Goal: Task Accomplishment & Management: Complete application form

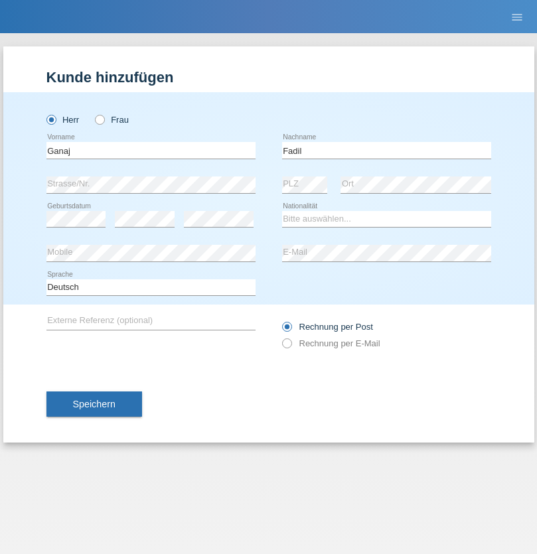
type input "Fadil"
select select "XK"
select select "C"
select select "11"
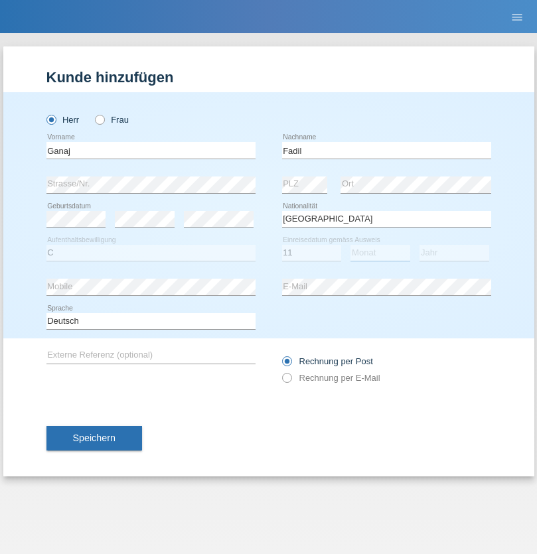
select select "08"
select select "2021"
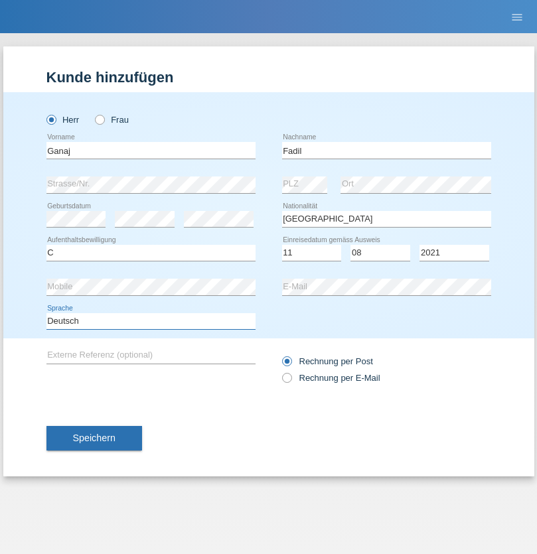
select select "en"
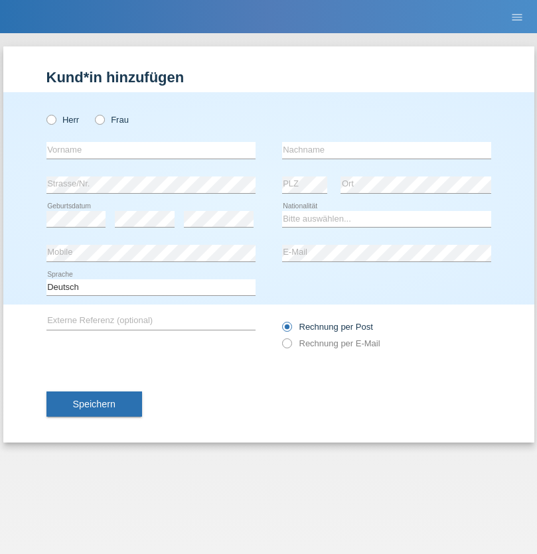
radio input "true"
click at [151, 150] on input "text" at bounding box center [150, 150] width 209 height 17
type input "[PERSON_NAME]"
click at [386, 150] on input "text" at bounding box center [386, 150] width 209 height 17
type input "Muja"
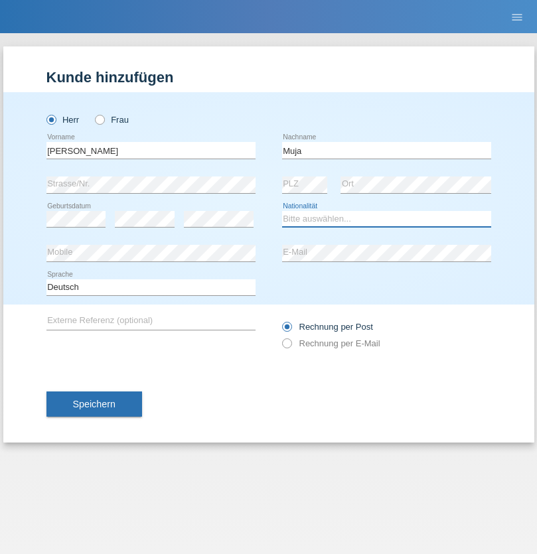
select select "XK"
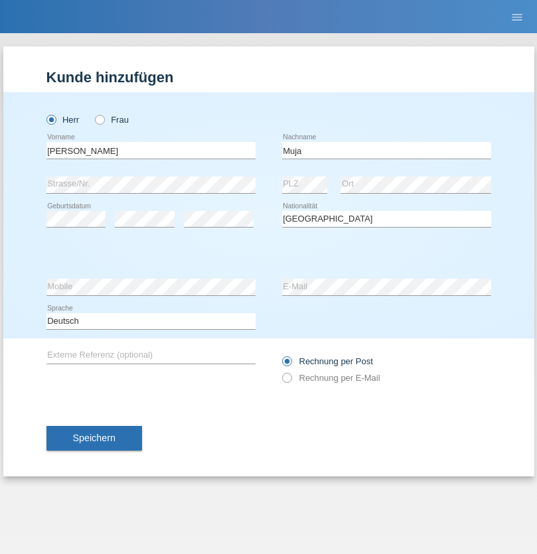
select select "C"
select select "03"
select select "07"
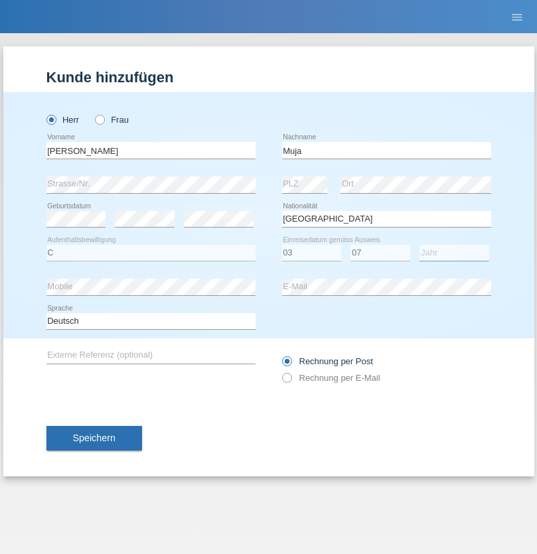
select select "2021"
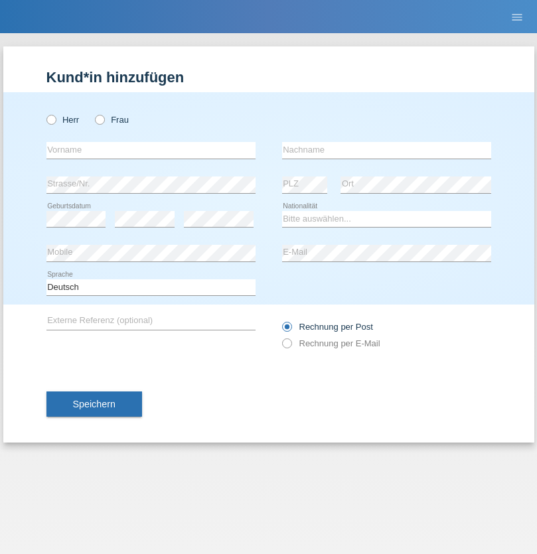
radio input "true"
click at [151, 150] on input "text" at bounding box center [150, 150] width 209 height 17
type input "Thomas"
click at [386, 150] on input "text" at bounding box center [386, 150] width 209 height 17
type input "Berger"
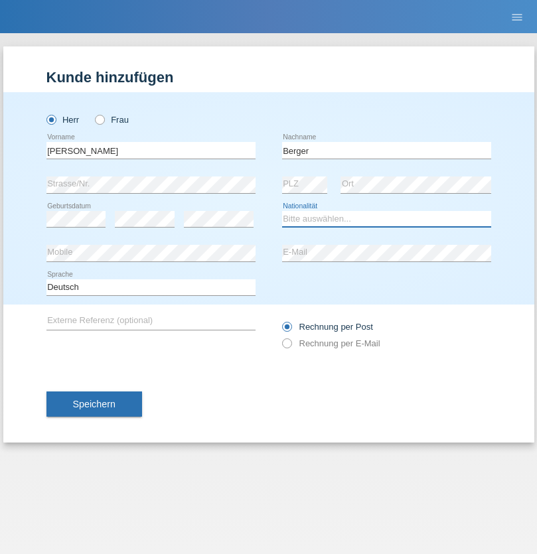
select select "CH"
radio input "true"
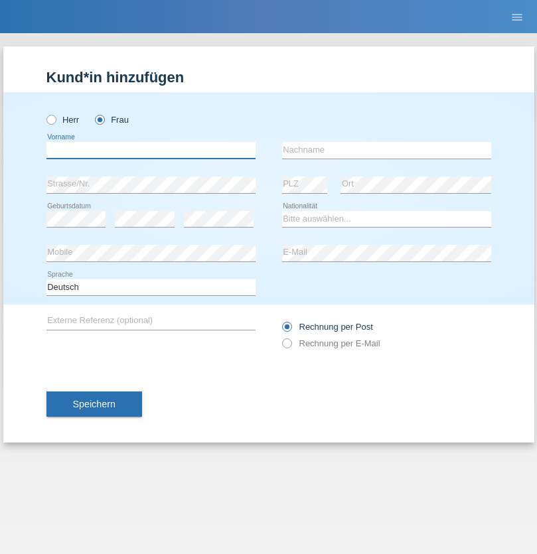
click at [151, 150] on input "text" at bounding box center [150, 150] width 209 height 17
type input "Teixeira da Silva Moço"
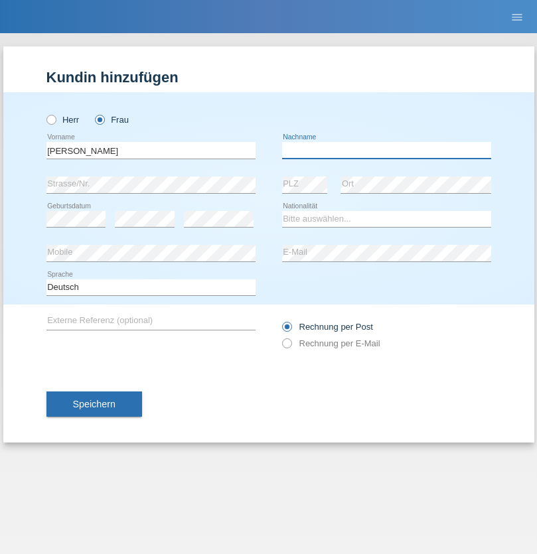
click at [386, 150] on input "text" at bounding box center [386, 150] width 209 height 17
type input "Paula"
select select "PT"
select select "C"
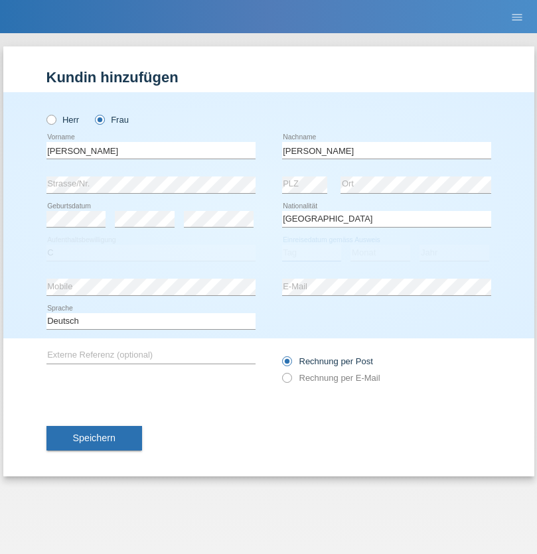
select select "28"
select select "03"
select select "2005"
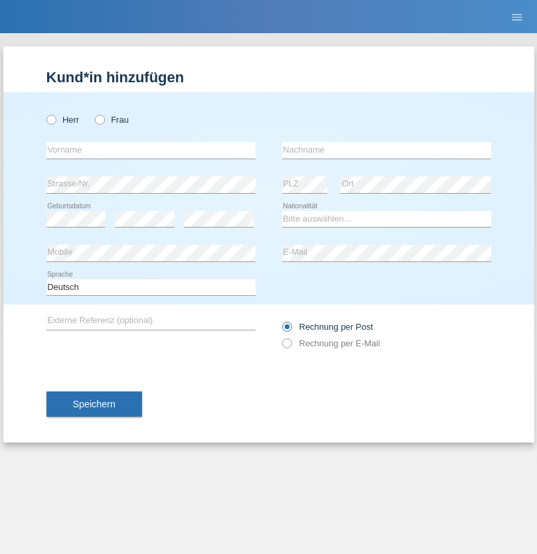
radio input "true"
click at [151, 150] on input "text" at bounding box center [150, 150] width 209 height 17
type input "Momand"
click at [386, 150] on input "text" at bounding box center [386, 150] width 209 height 17
type input "Azmat"
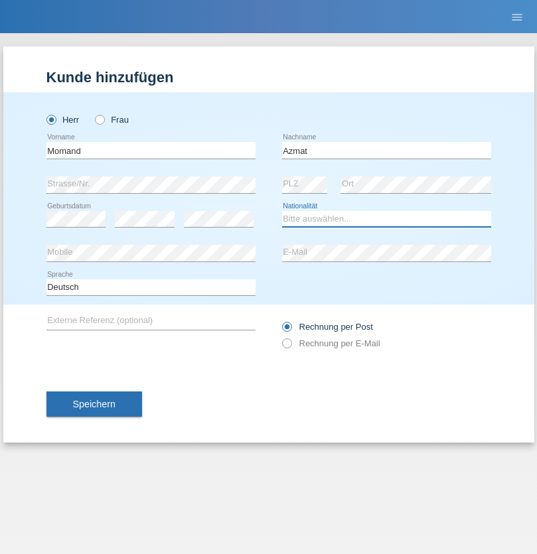
select select "CH"
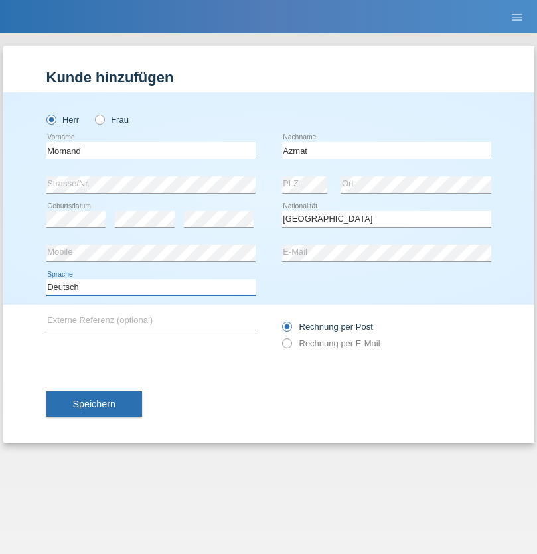
select select "en"
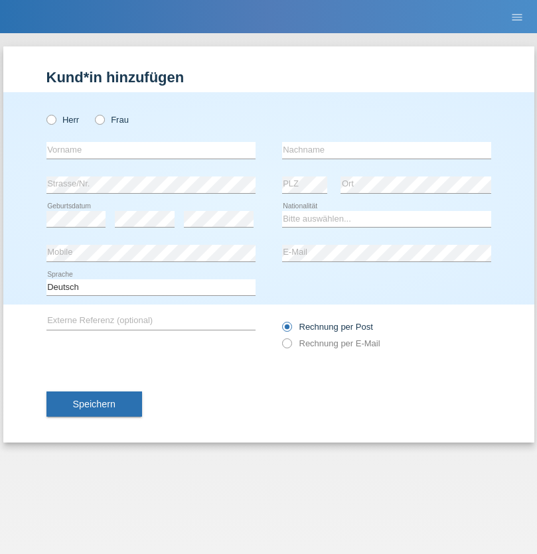
radio input "true"
click at [151, 150] on input "text" at bounding box center [150, 150] width 209 height 17
type input "Allan"
click at [386, 150] on input "text" at bounding box center [386, 150] width 209 height 17
type input "Theurillat"
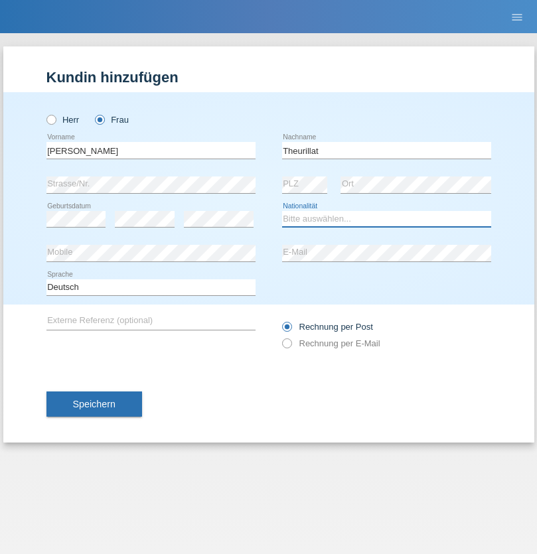
select select "CH"
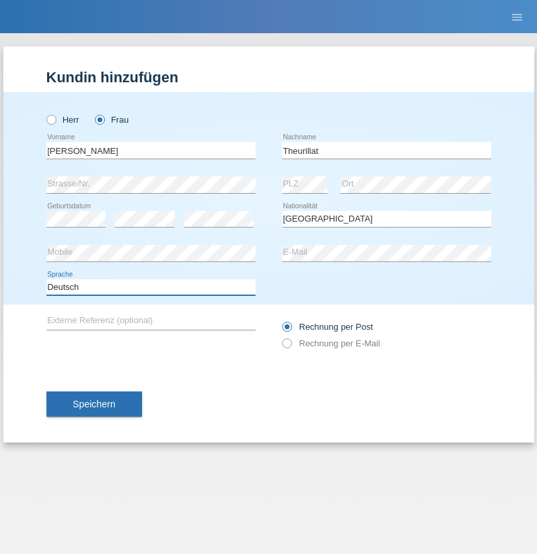
select select "en"
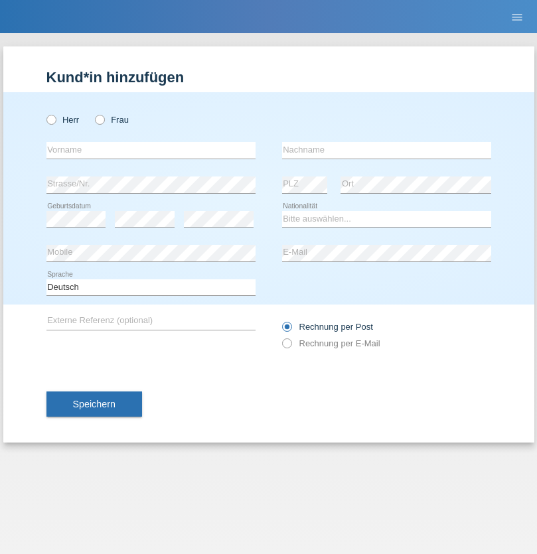
radio input "true"
click at [151, 150] on input "text" at bounding box center [150, 150] width 209 height 17
type input "Jack"
click at [386, 150] on input "text" at bounding box center [386, 150] width 209 height 17
type input "Graf"
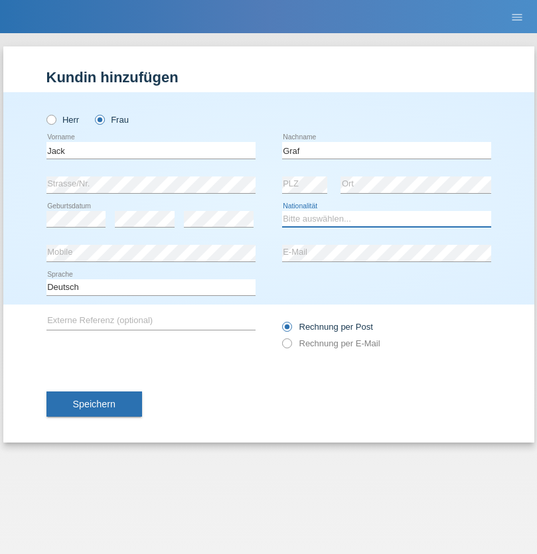
select select "CH"
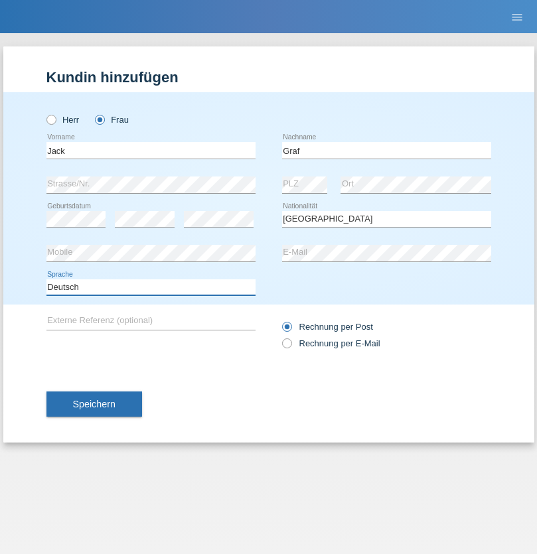
select select "en"
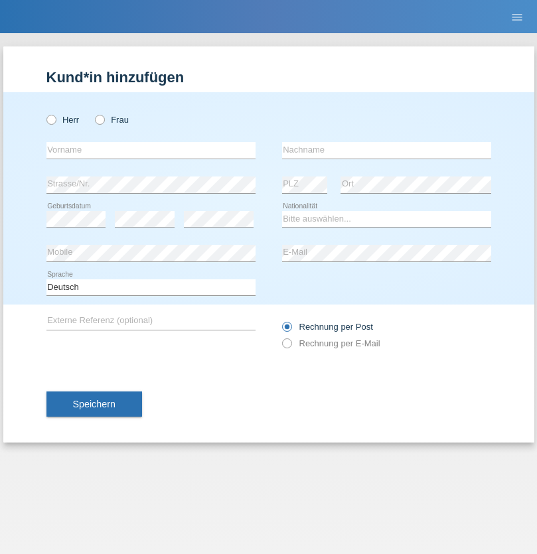
radio input "true"
click at [151, 150] on input "text" at bounding box center [150, 150] width 209 height 17
type input "Teklay"
click at [386, 150] on input "text" at bounding box center [386, 150] width 209 height 17
type input "Fiori"
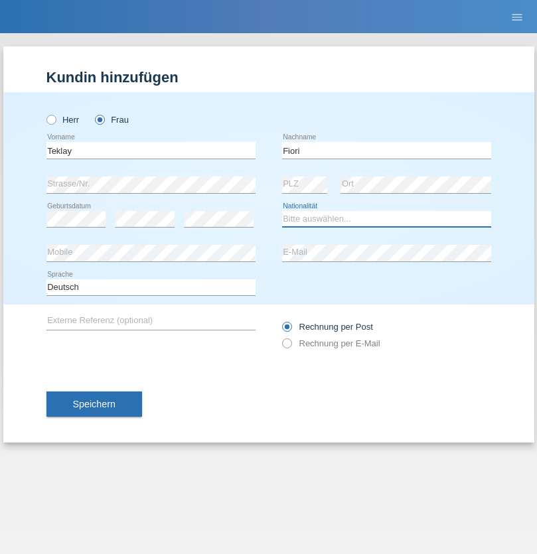
select select "ER"
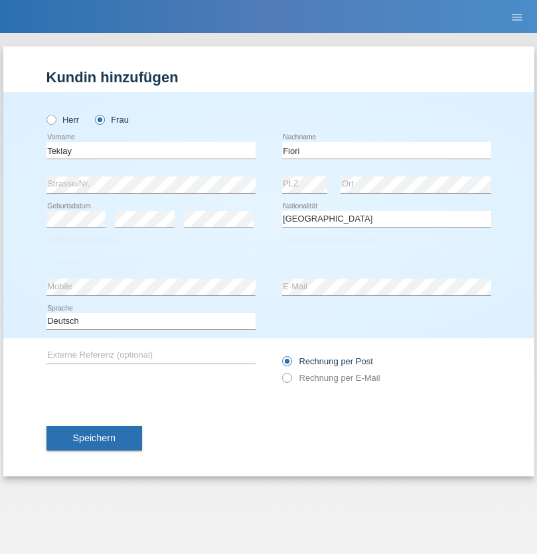
select select "C"
select select "11"
select select "08"
select select "2021"
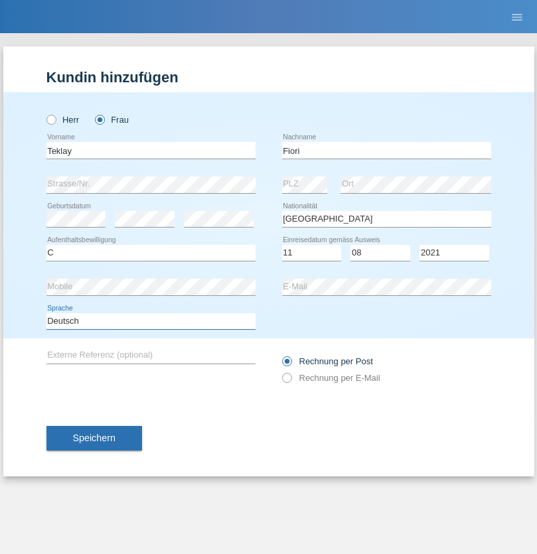
select select "en"
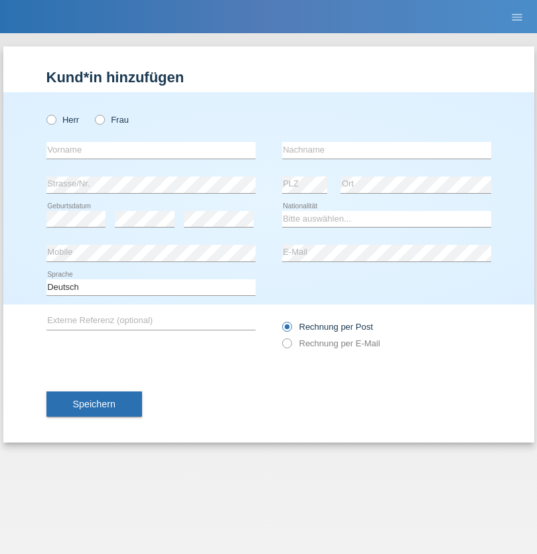
radio input "true"
click at [151, 150] on input "text" at bounding box center [150, 150] width 209 height 17
type input "Sadia"
click at [386, 150] on input "text" at bounding box center [386, 150] width 209 height 17
type input "Nejmaoui"
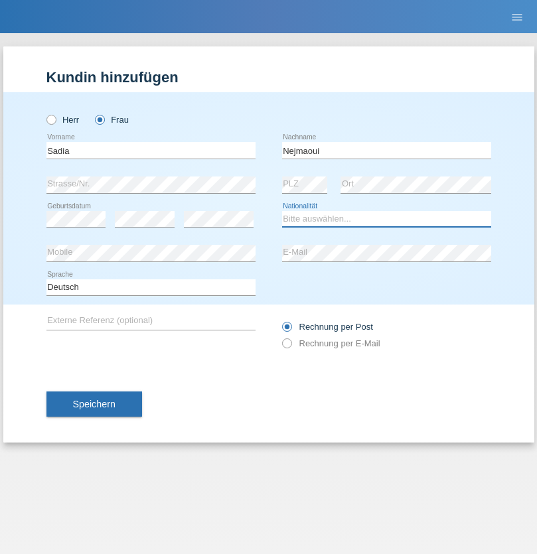
select select "MA"
select select "C"
select select "01"
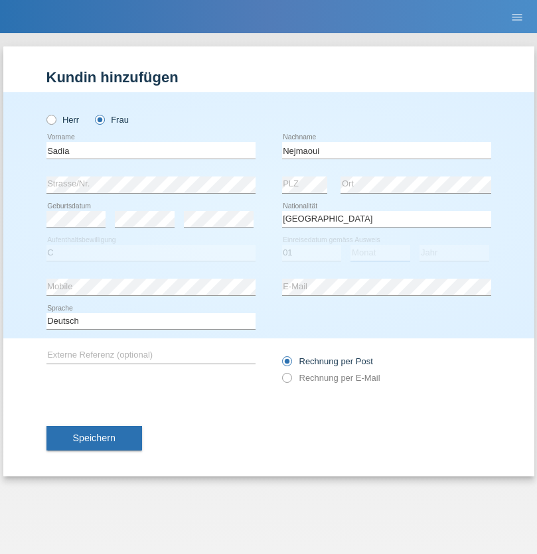
select select "06"
select select "1964"
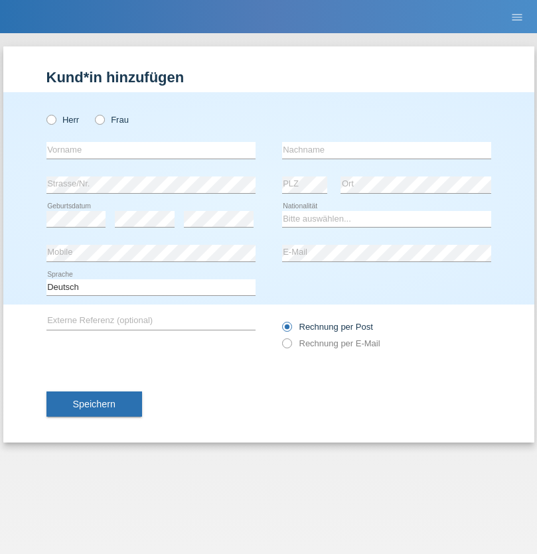
radio input "true"
click at [151, 150] on input "text" at bounding box center [150, 150] width 209 height 17
type input "[PERSON_NAME]"
click at [386, 150] on input "text" at bounding box center [386, 150] width 209 height 17
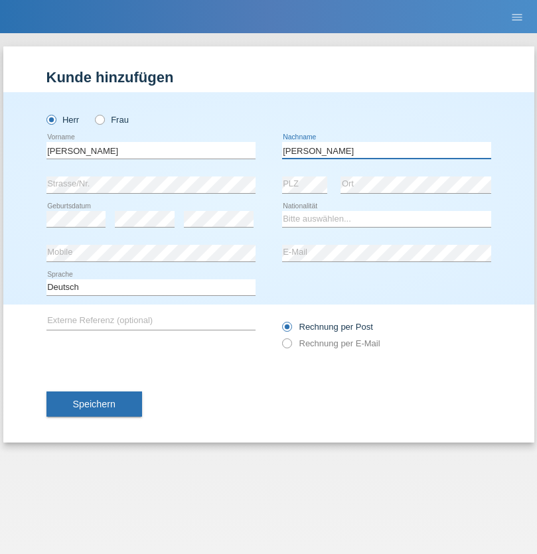
type input "[PERSON_NAME]"
select select "CH"
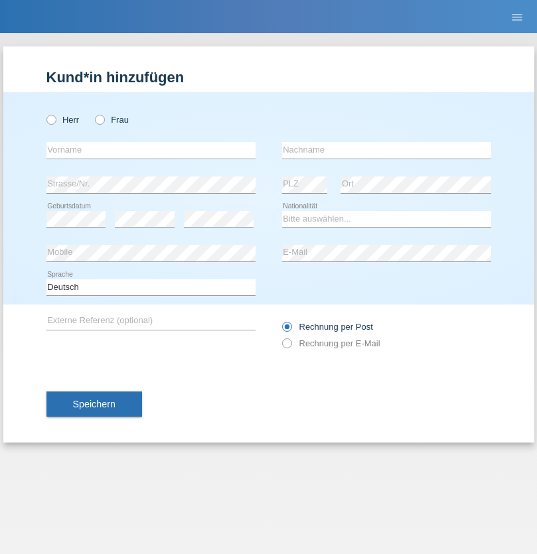
radio input "true"
click at [151, 150] on input "text" at bounding box center [150, 150] width 209 height 17
type input "Thivagaran"
click at [386, 150] on input "text" at bounding box center [386, 150] width 209 height 17
type input "Selvanayagam"
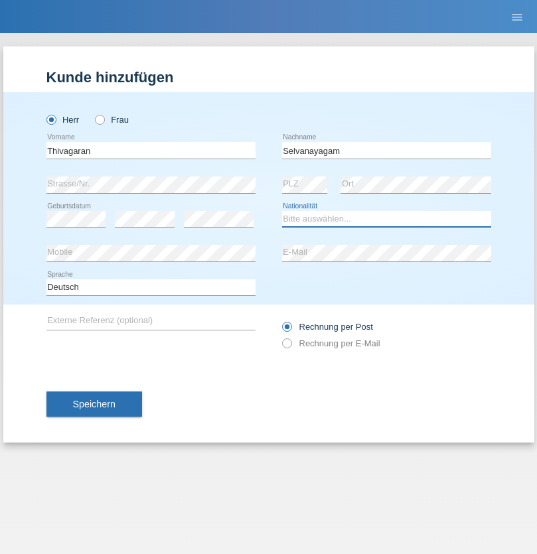
select select "LK"
select select "C"
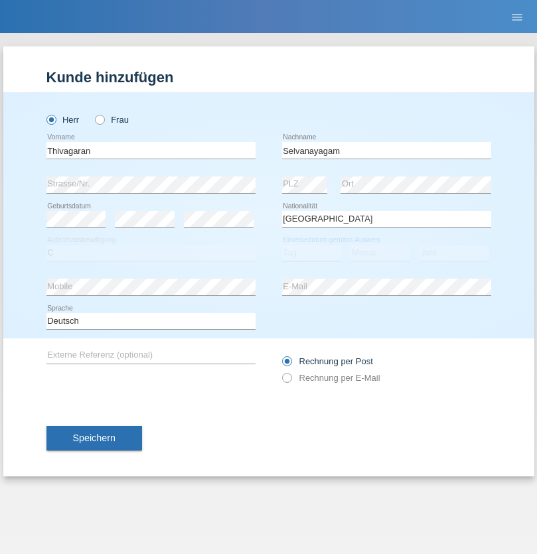
select select "23"
select select "03"
select select "2021"
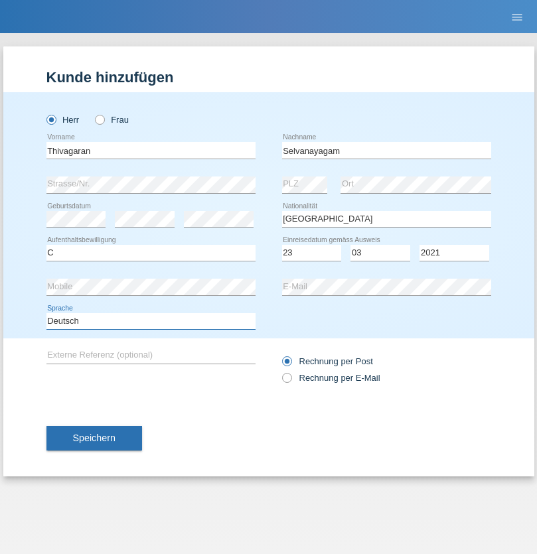
select select "en"
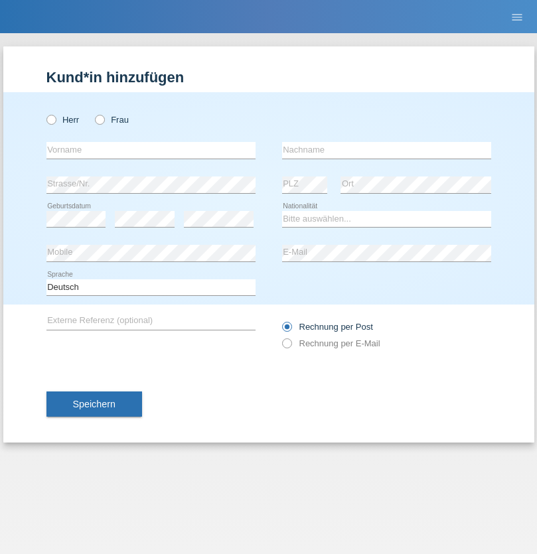
radio input "true"
click at [151, 150] on input "text" at bounding box center [150, 150] width 209 height 17
type input "Monika"
click at [386, 150] on input "text" at bounding box center [386, 150] width 209 height 17
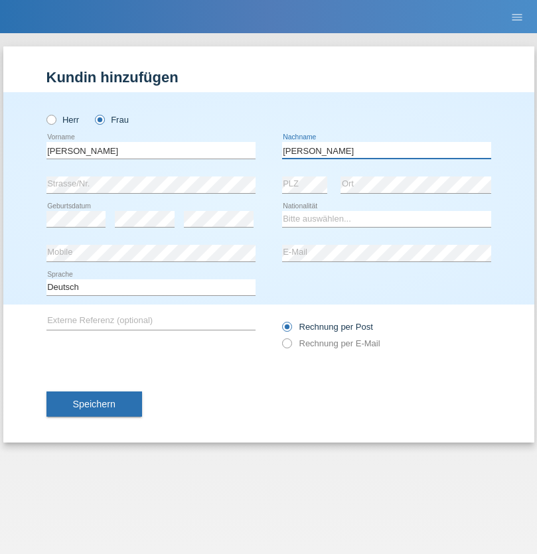
type input "Keller"
select select "CH"
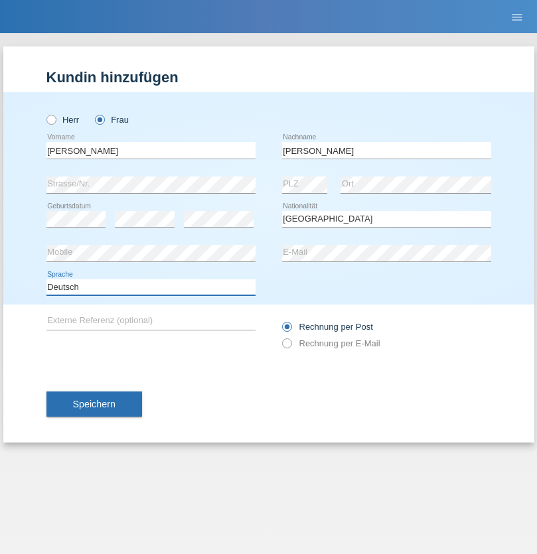
select select "en"
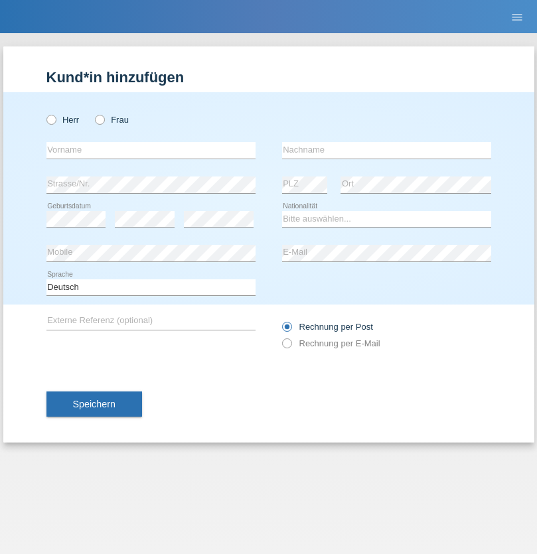
radio input "true"
click at [151, 150] on input "text" at bounding box center [150, 150] width 209 height 17
type input "Tymur"
click at [386, 150] on input "text" at bounding box center [386, 150] width 209 height 17
type input "[PERSON_NAME]"
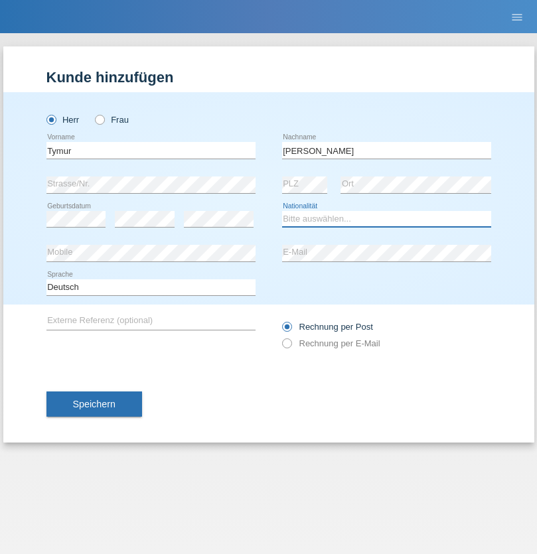
select select "UA"
select select "C"
select select "20"
select select "08"
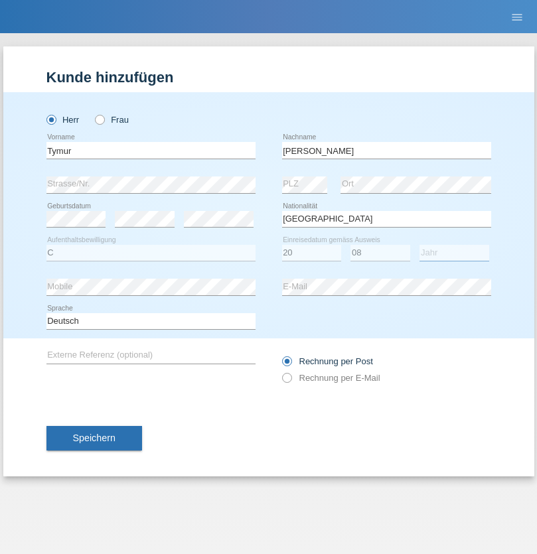
select select "2021"
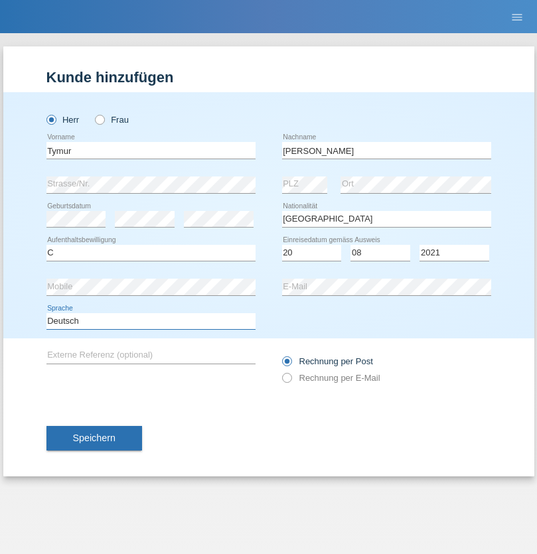
select select "en"
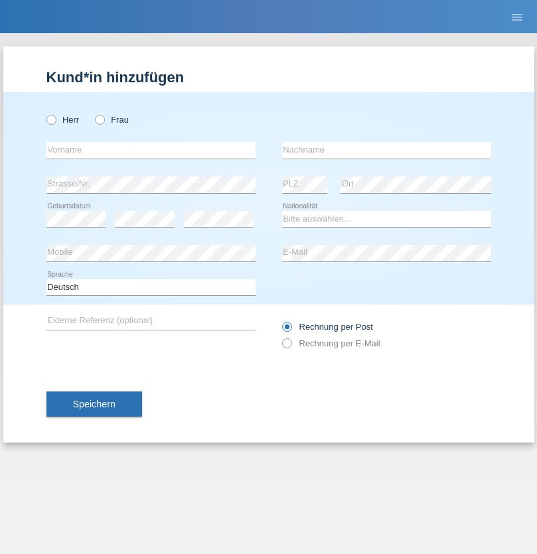
radio input "true"
click at [151, 150] on input "text" at bounding box center [150, 150] width 209 height 17
type input "Tymur"
click at [386, 150] on input "text" at bounding box center [386, 150] width 209 height 17
type input "Hunderchuj"
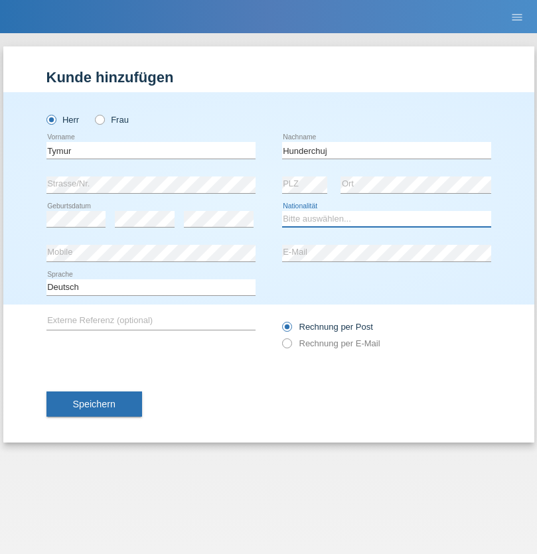
select select "UA"
select select "C"
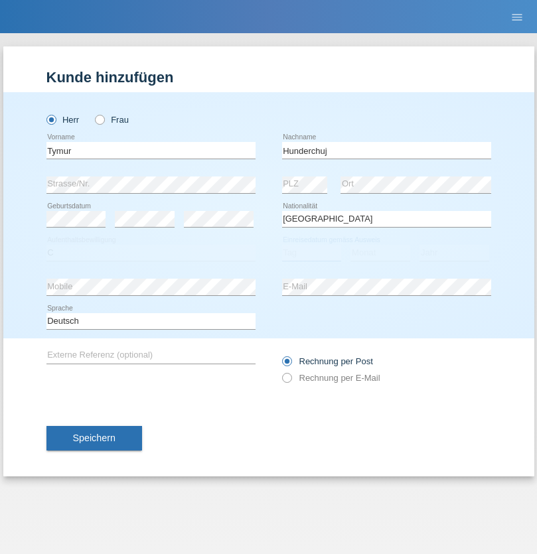
select select "20"
select select "08"
select select "2021"
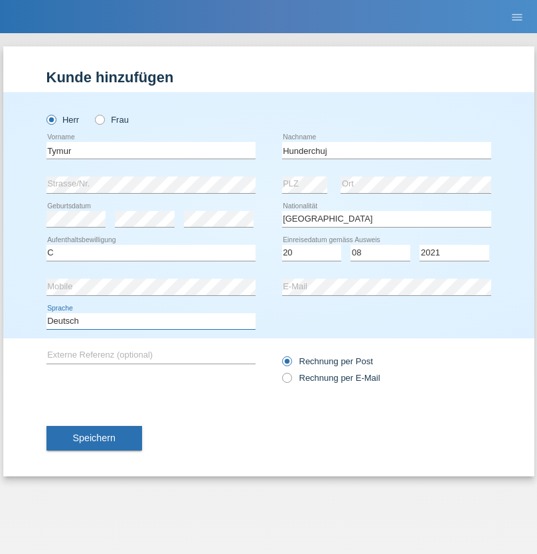
select select "en"
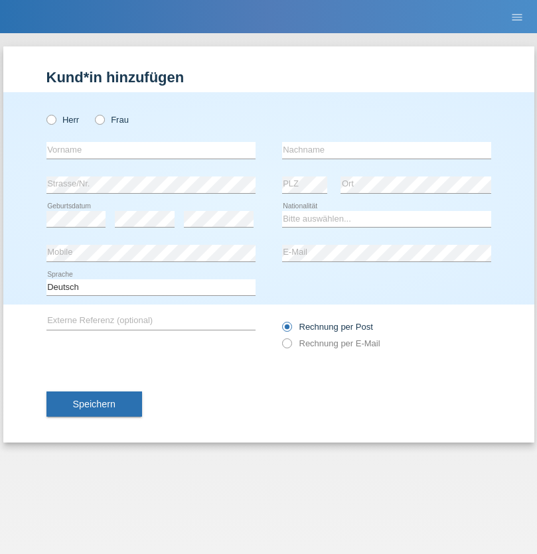
radio input "true"
click at [151, 150] on input "text" at bounding box center [150, 150] width 209 height 17
type input "[PERSON_NAME]"
click at [386, 150] on input "text" at bounding box center [386, 150] width 209 height 17
type input "Tropp"
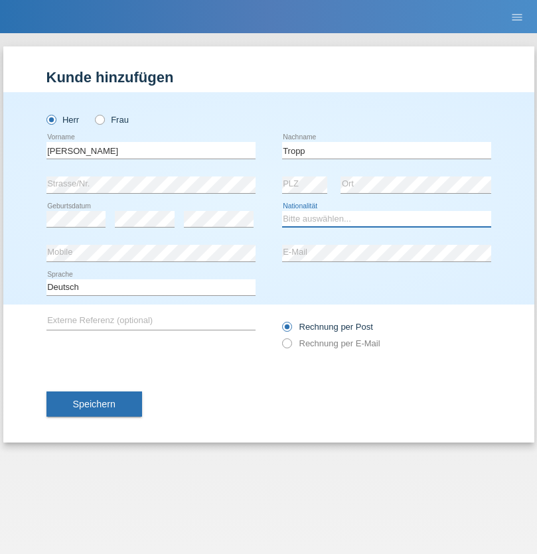
select select "SK"
select select "C"
select select "11"
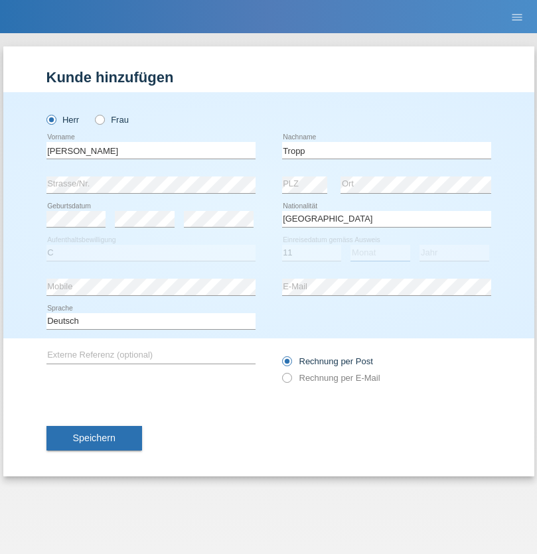
select select "08"
select select "2021"
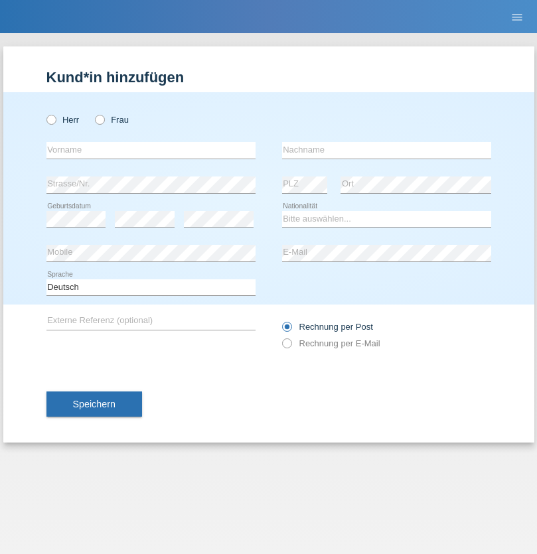
radio input "true"
click at [151, 150] on input "text" at bounding box center [150, 150] width 209 height 17
type input "Dirk"
click at [386, 150] on input "text" at bounding box center [386, 150] width 209 height 17
type input "Ringle"
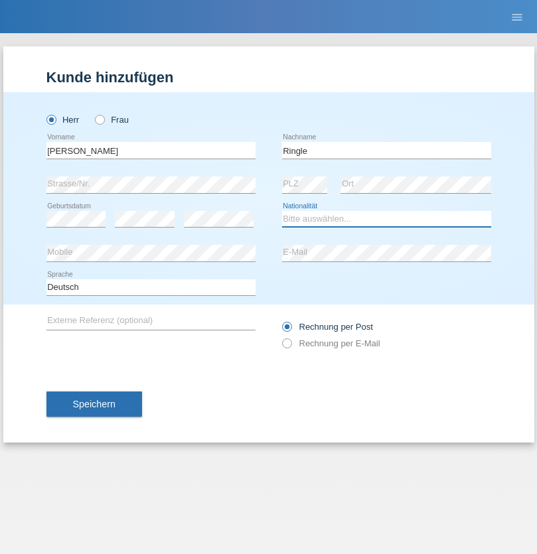
select select "DE"
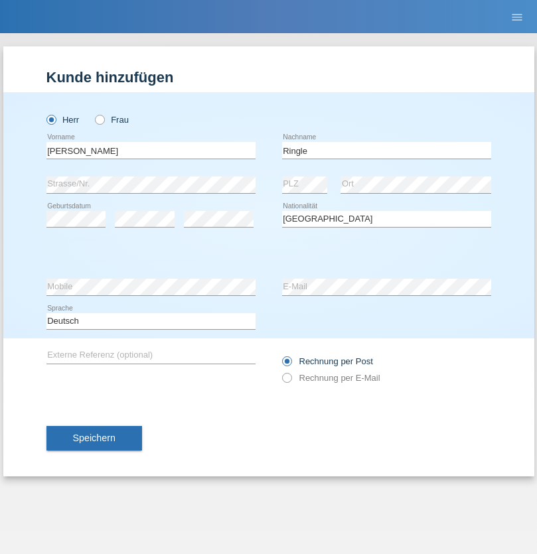
select select "C"
select select "06"
select select "01"
select select "2021"
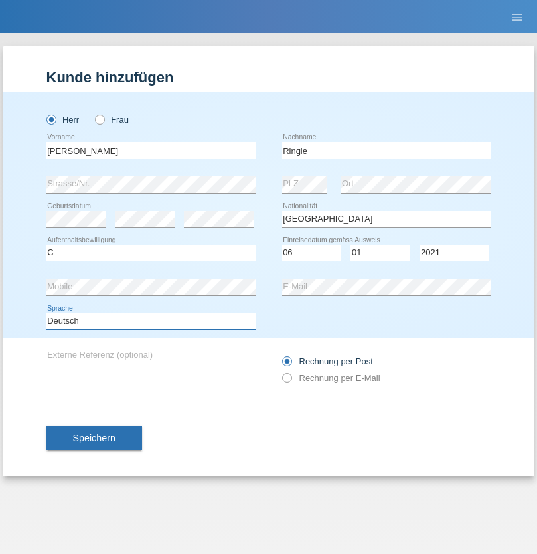
select select "en"
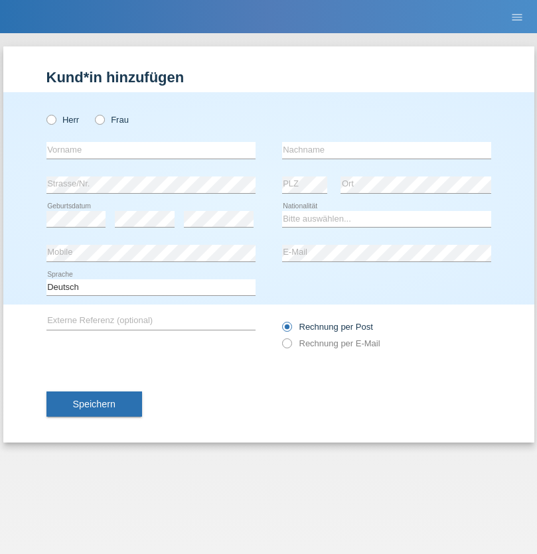
radio input "true"
click at [151, 150] on input "text" at bounding box center [150, 150] width 209 height 17
type input "Junior"
click at [386, 150] on input "text" at bounding box center [386, 150] width 209 height 17
type input "[PERSON_NAME]"
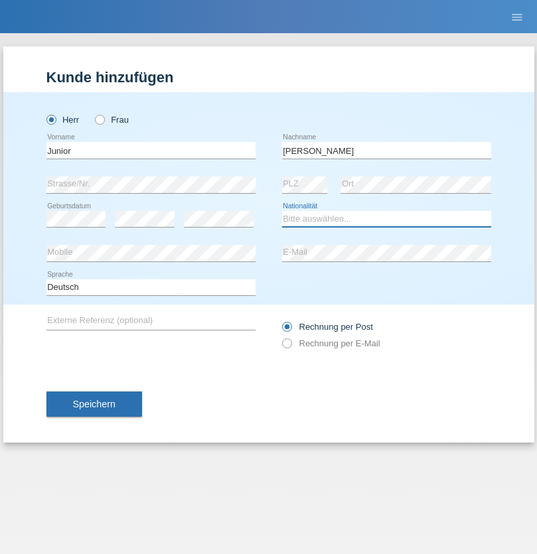
select select "CH"
radio input "true"
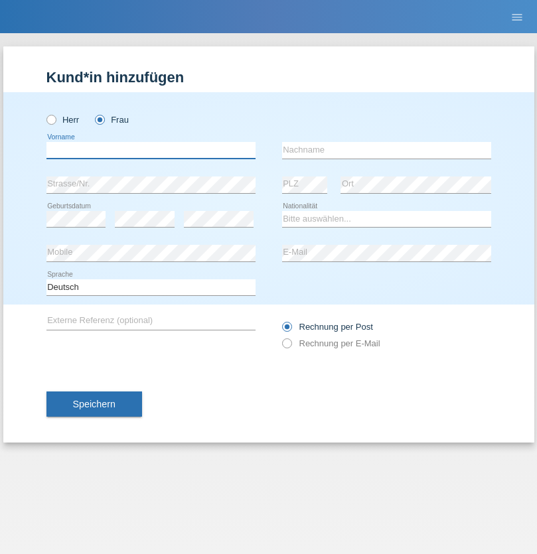
click at [151, 150] on input "text" at bounding box center [150, 150] width 209 height 17
type input "[PERSON_NAME] [PERSON_NAME]"
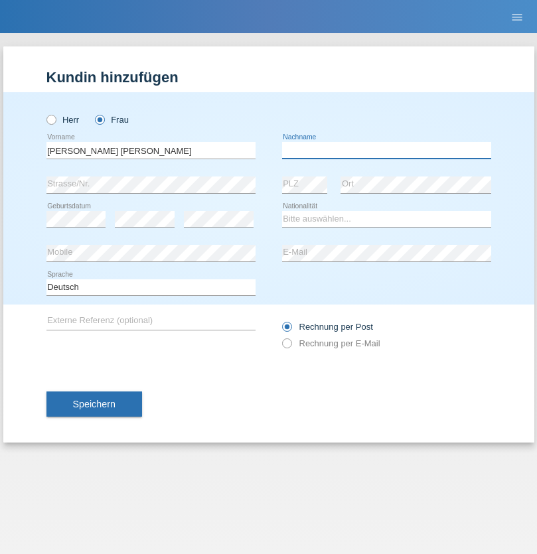
click at [386, 150] on input "text" at bounding box center [386, 150] width 209 height 17
type input "Knusel Campillo"
select select "CH"
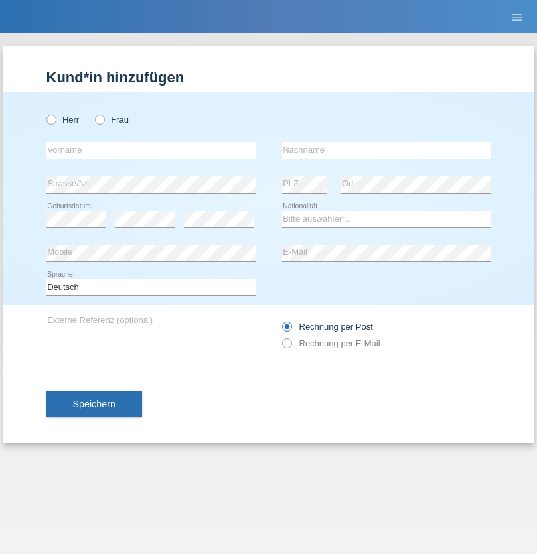
radio input "true"
click at [151, 150] on input "text" at bounding box center [150, 150] width 209 height 17
type input "Beqiri"
click at [386, 150] on input "text" at bounding box center [386, 150] width 209 height 17
type input "Shpresa"
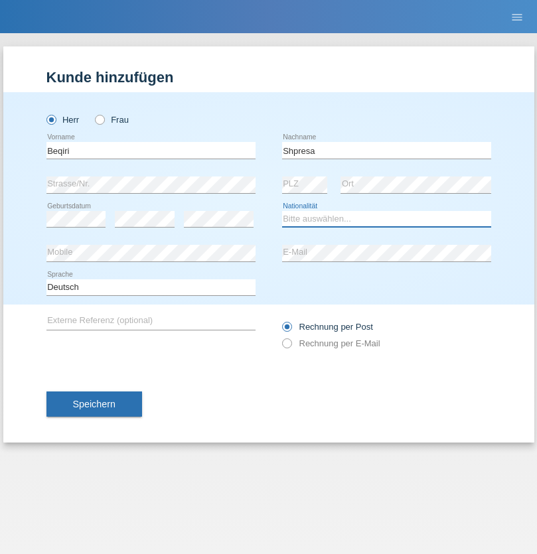
select select "XK"
select select "C"
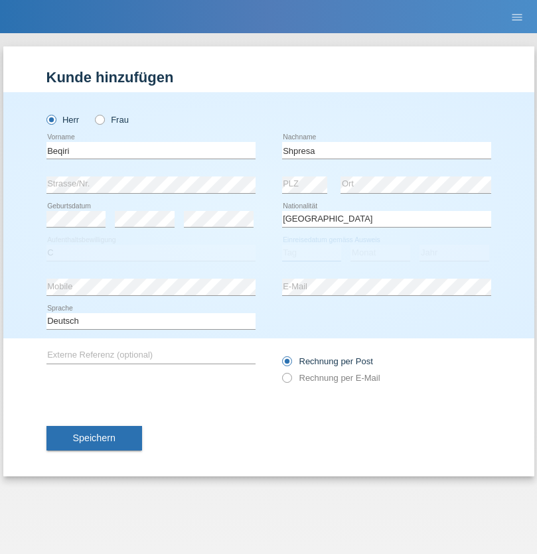
select select "08"
select select "02"
select select "1979"
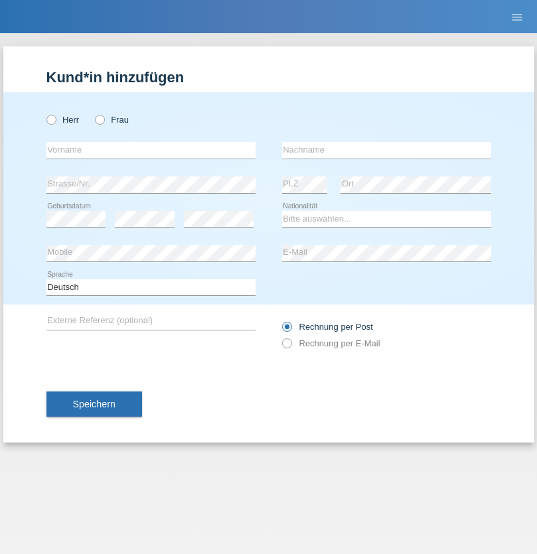
radio input "true"
click at [151, 150] on input "text" at bounding box center [150, 150] width 209 height 17
type input "[PERSON_NAME]"
click at [386, 150] on input "text" at bounding box center [386, 150] width 209 height 17
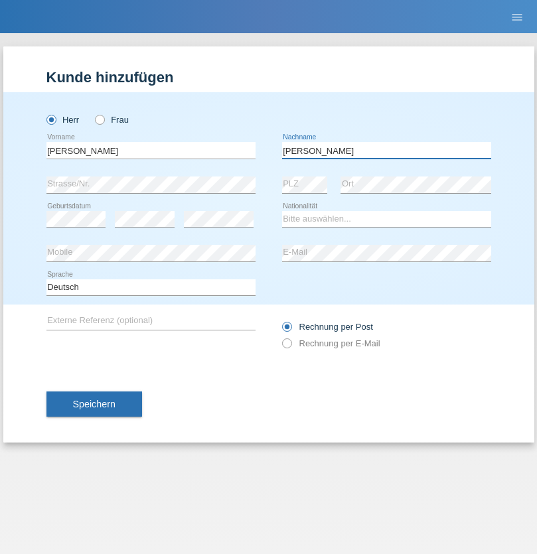
type input "[PERSON_NAME]"
select select "CH"
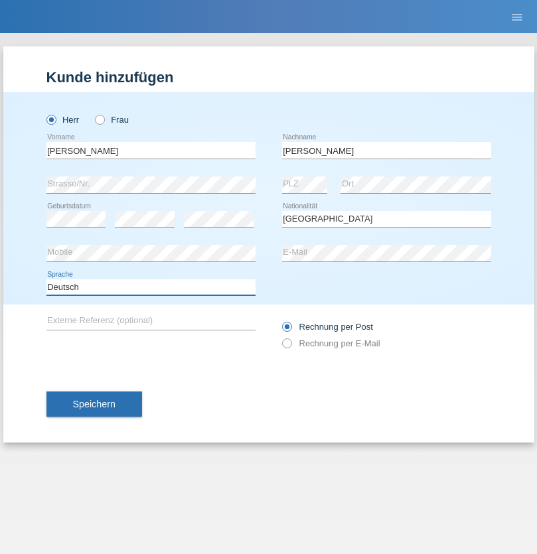
select select "en"
